Goal: Transaction & Acquisition: Purchase product/service

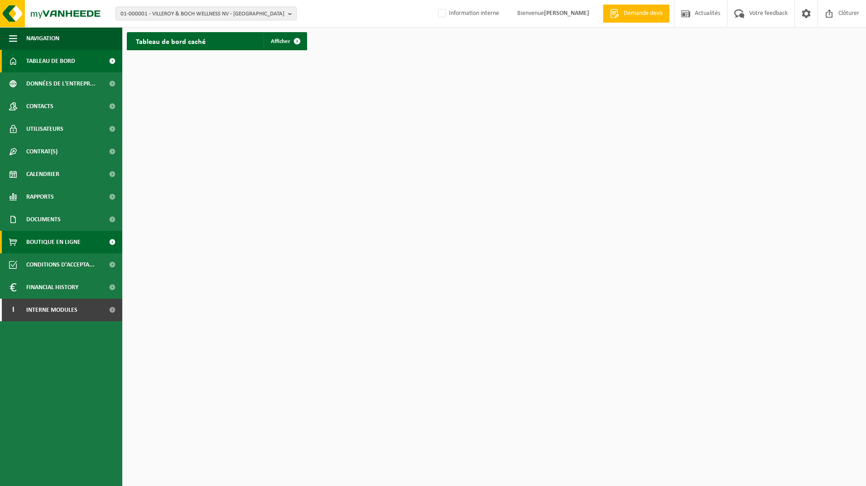
click at [49, 246] on span "Boutique en ligne" at bounding box center [53, 242] width 54 height 23
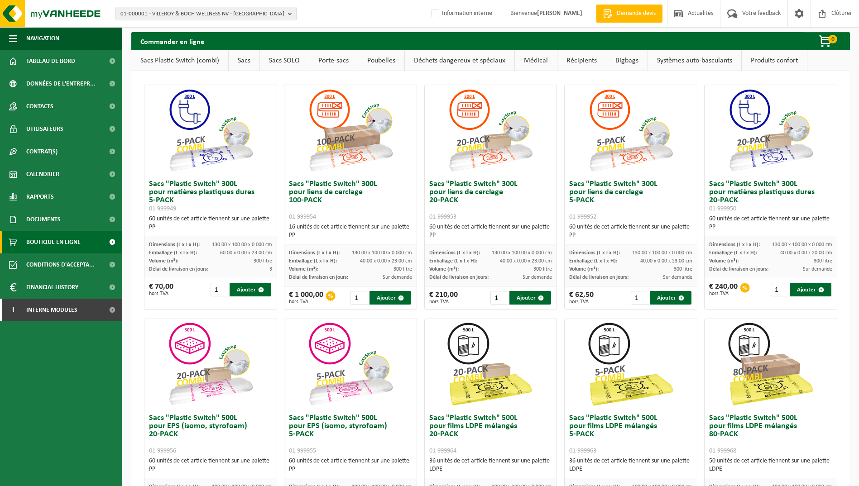
click at [734, 43] on div "Commander en ligne 0 Votre panier est vide" at bounding box center [490, 41] width 718 height 18
click at [452, 61] on link "Déchets dangereux et spéciaux" at bounding box center [460, 60] width 110 height 21
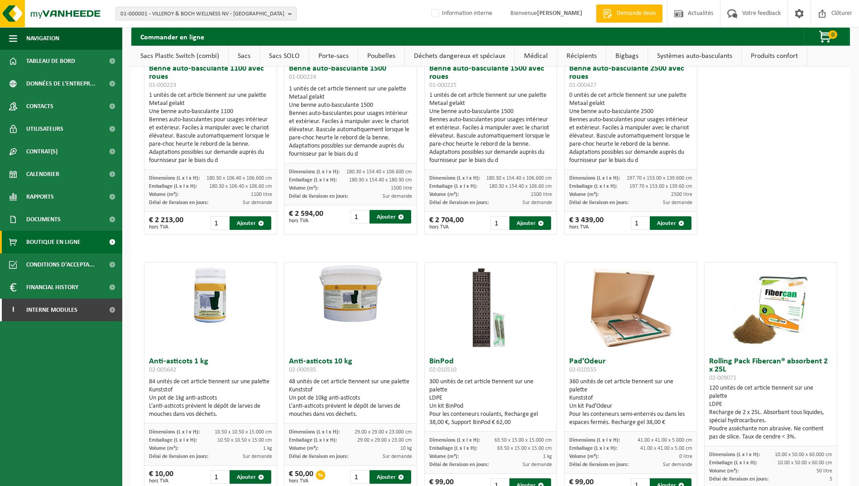
scroll to position [6644, 0]
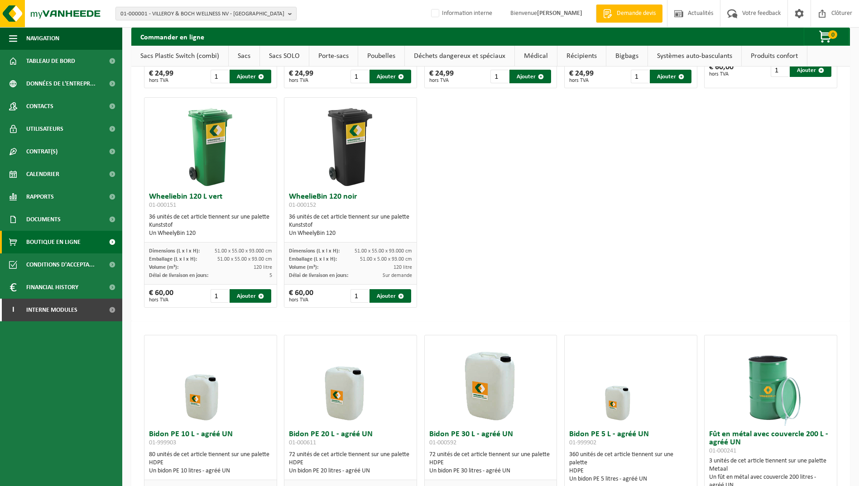
drag, startPoint x: 780, startPoint y: 54, endPoint x: 776, endPoint y: 58, distance: 5.5
click at [780, 54] on link "Produits confort" at bounding box center [774, 56] width 65 height 21
